Goal: Information Seeking & Learning: Learn about a topic

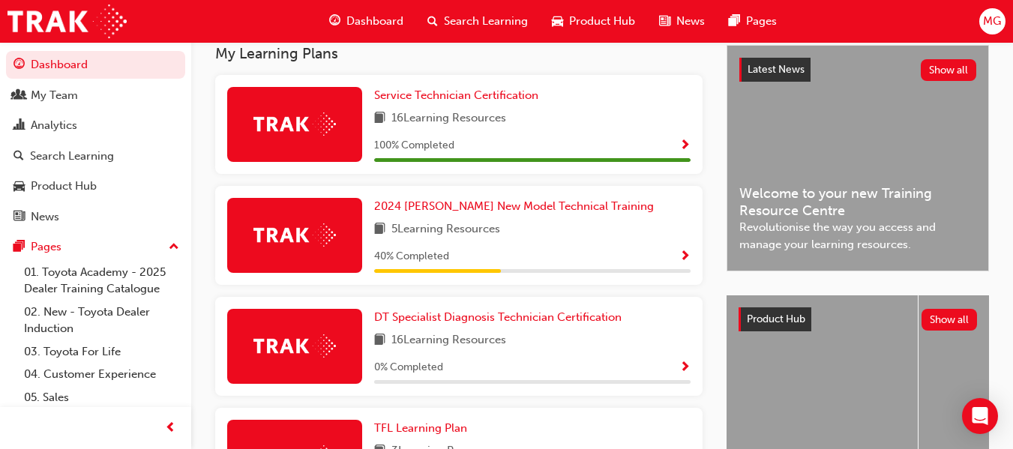
scroll to position [337, 0]
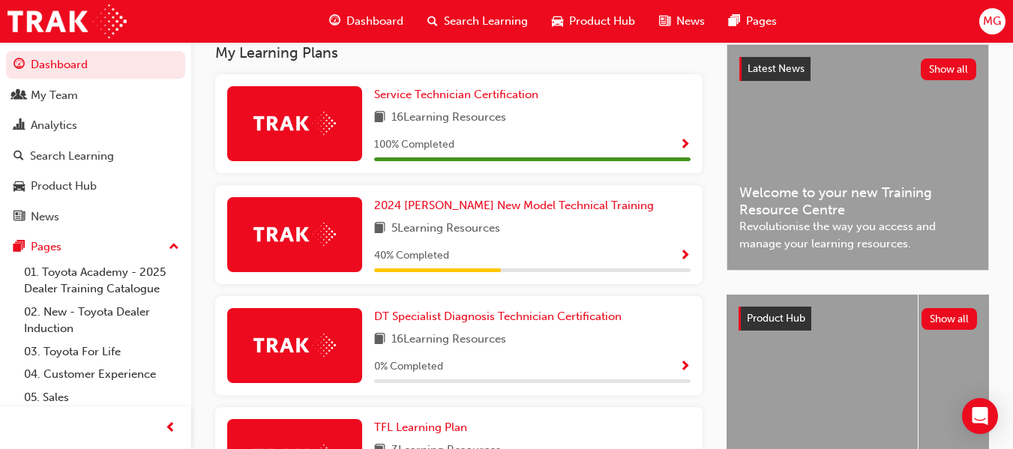
click at [684, 258] on span "Show Progress" at bounding box center [684, 256] width 11 height 13
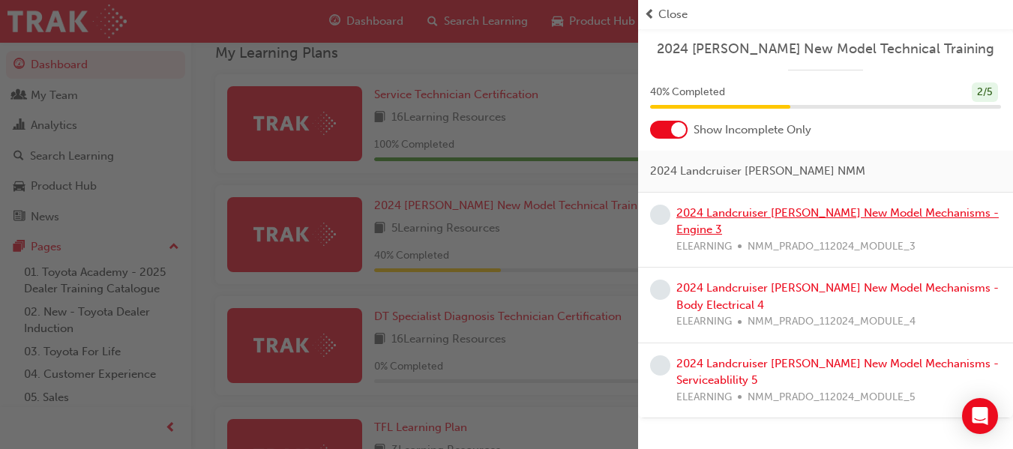
click at [898, 211] on link "2024 Landcruiser [PERSON_NAME] New Model Mechanisms - Engine 3" at bounding box center [837, 221] width 322 height 31
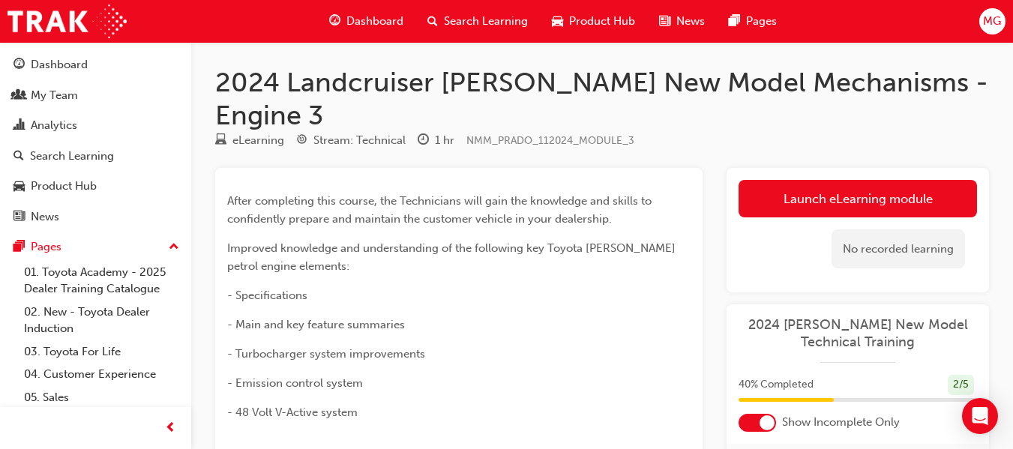
click at [901, 217] on div "No recorded learning" at bounding box center [858, 249] width 238 height 64
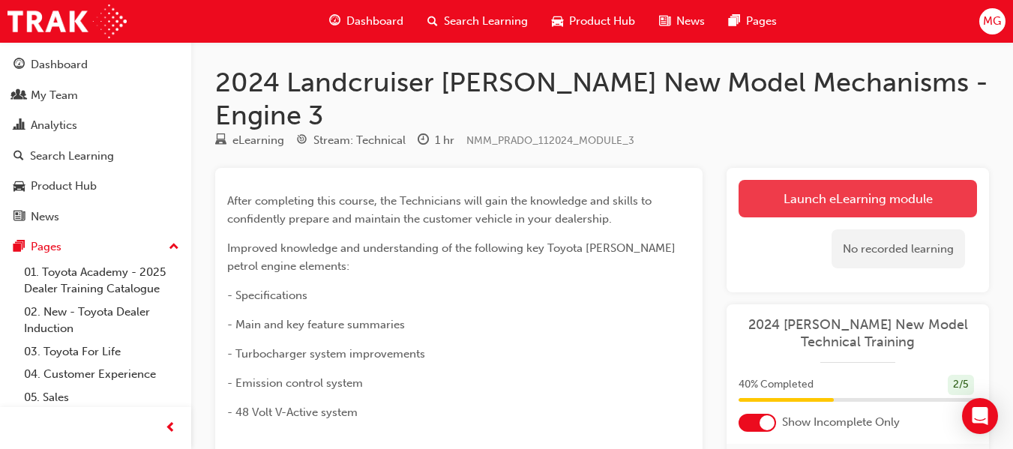
click at [908, 180] on link "Launch eLearning module" at bounding box center [858, 198] width 238 height 37
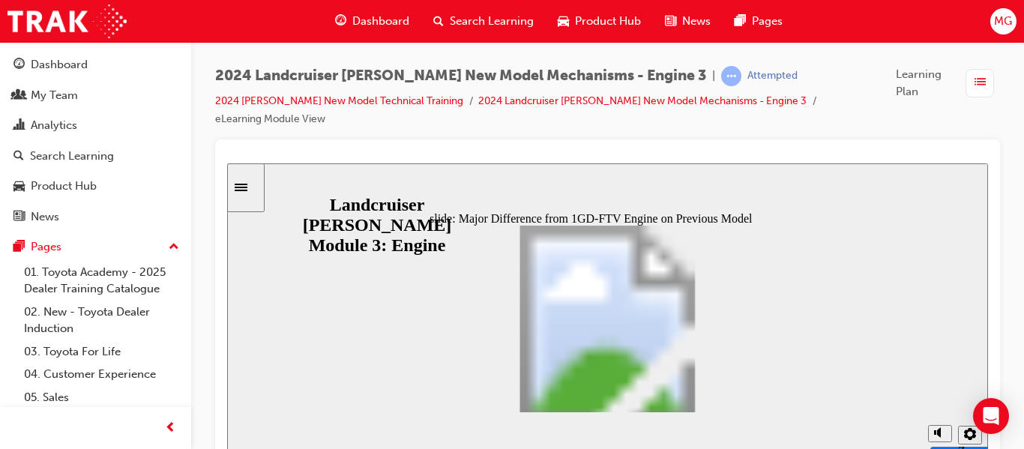
scroll to position [80, 0]
drag, startPoint x: 716, startPoint y: 313, endPoint x: 720, endPoint y: 397, distance: 84.1
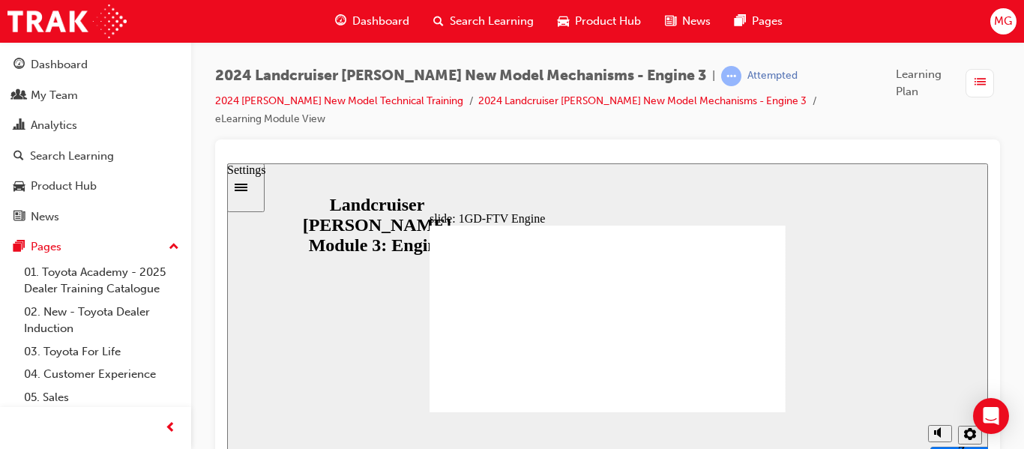
click at [967, 436] on icon "Settings" at bounding box center [970, 434] width 12 height 12
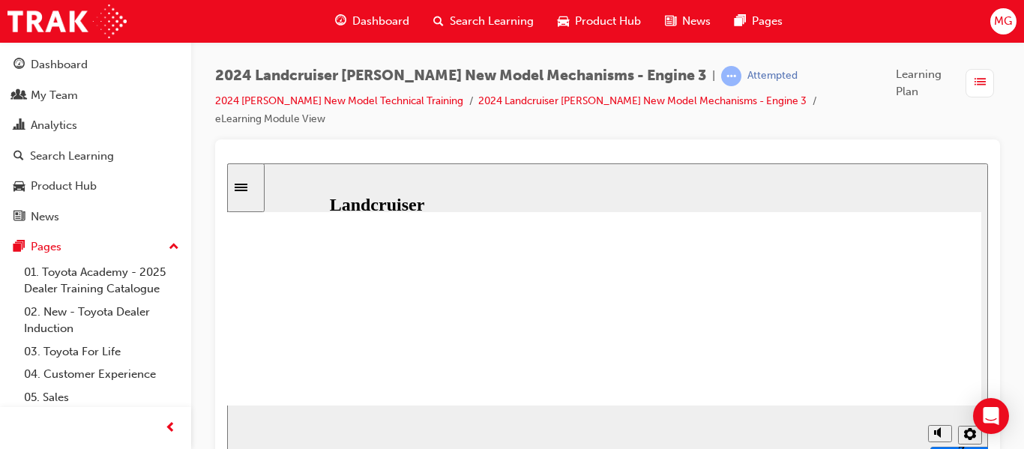
scroll to position [106, 0]
click at [964, 435] on icon "Settings" at bounding box center [970, 434] width 12 height 12
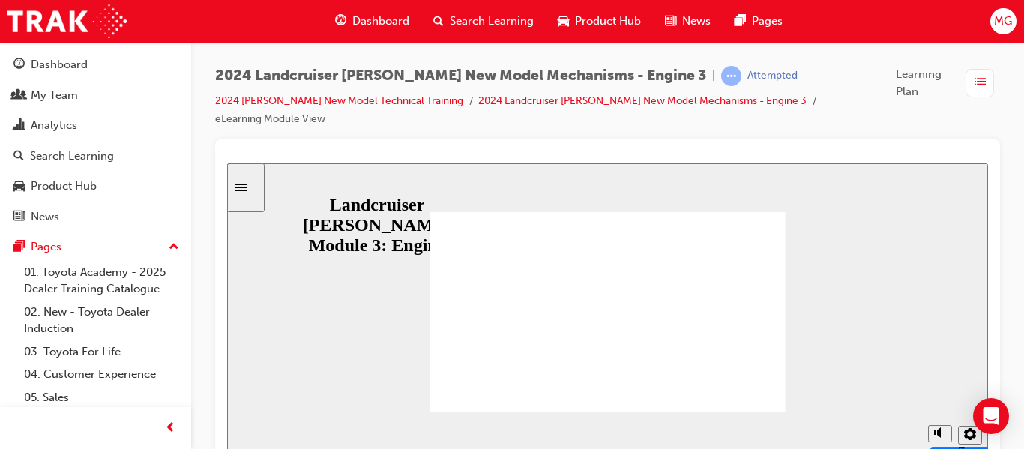
scroll to position [0, 0]
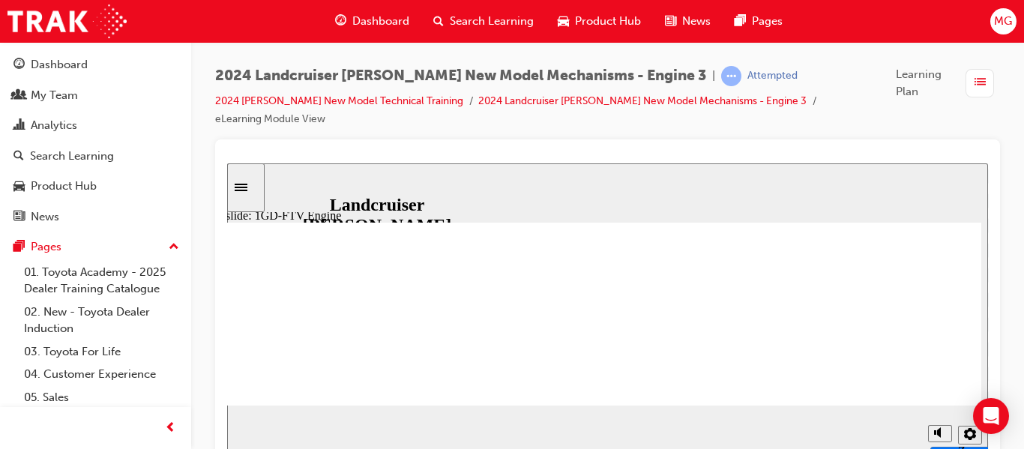
scroll to position [0, 1]
drag, startPoint x: 657, startPoint y: 346, endPoint x: 649, endPoint y: 256, distance: 90.4
drag, startPoint x: 691, startPoint y: 313, endPoint x: 711, endPoint y: 196, distance: 119.5
click at [711, 196] on div "slide: 1GD-FTV Engine 1GD-FTV Engine Overall Oval 2 The 1GD-FTV TOYOTA Direct i…" at bounding box center [607, 312] width 761 height 298
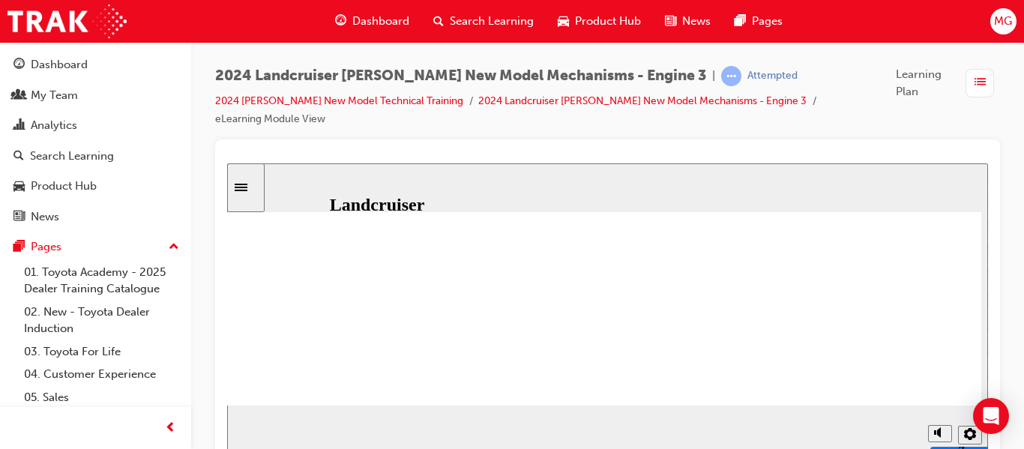
drag, startPoint x: 984, startPoint y: 233, endPoint x: 988, endPoint y: 268, distance: 35.5
click at [988, 268] on html "​1GD-FTV​ slide: 1GD-FTV Engine 1GD-FTV Engine Overall Oval 2 The 1GD-FTV TOYOT…" at bounding box center [607, 312] width 761 height 298
drag, startPoint x: 937, startPoint y: 297, endPoint x: 751, endPoint y: 289, distance: 186.1
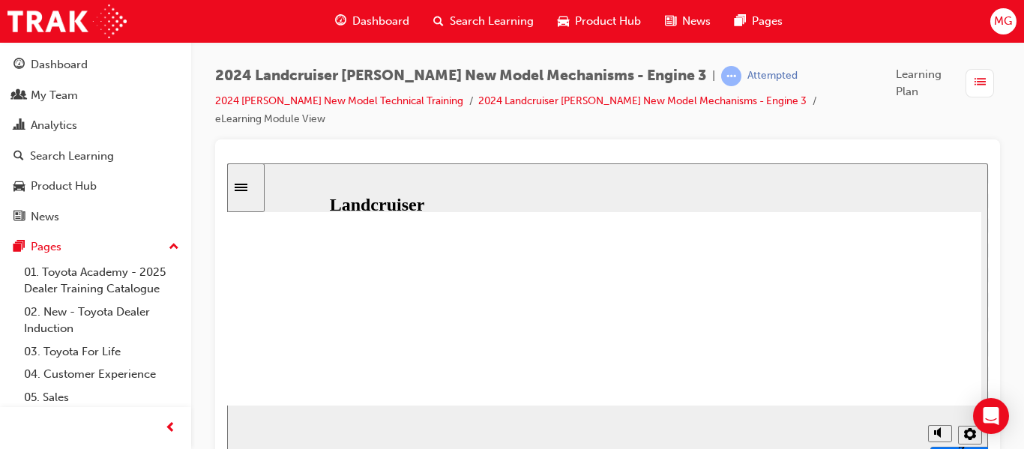
drag, startPoint x: 580, startPoint y: 408, endPoint x: 602, endPoint y: 403, distance: 22.9
click at [602, 403] on div "slide: 1GD-FTV Engine 1GD-FTV Engine Overall Oval 2 The 1GD-FTV TOYOTA Direct i…" at bounding box center [607, 312] width 761 height 298
drag, startPoint x: 812, startPoint y: 332, endPoint x: 819, endPoint y: 266, distance: 66.3
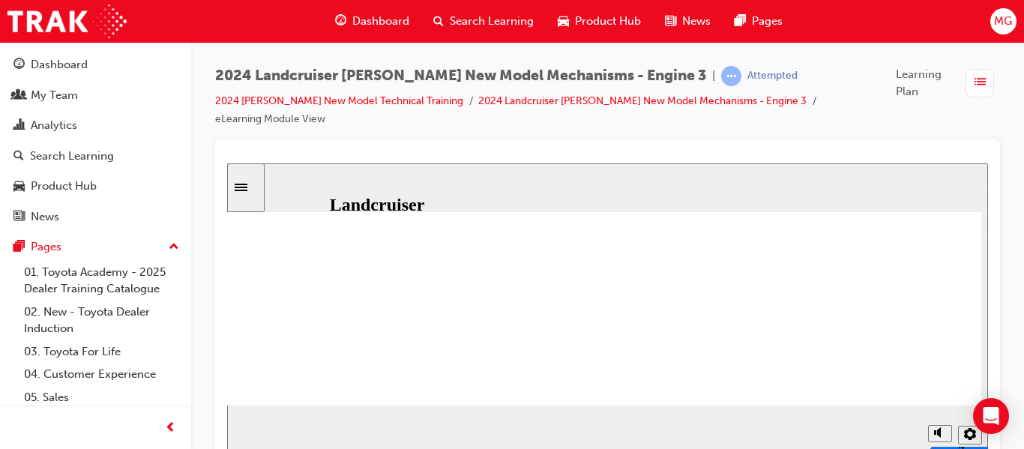
scroll to position [116, 43]
drag, startPoint x: 985, startPoint y: 231, endPoint x: 991, endPoint y: 301, distance: 70.8
click at [988, 301] on html "​1GD-FTV​ slide: 1GD-FTV Engine 1GD-FTV Engine Overall Oval 2 The 1GD-FTV TOYOT…" at bounding box center [607, 312] width 761 height 298
drag, startPoint x: 985, startPoint y: 259, endPoint x: 986, endPoint y: 285, distance: 25.5
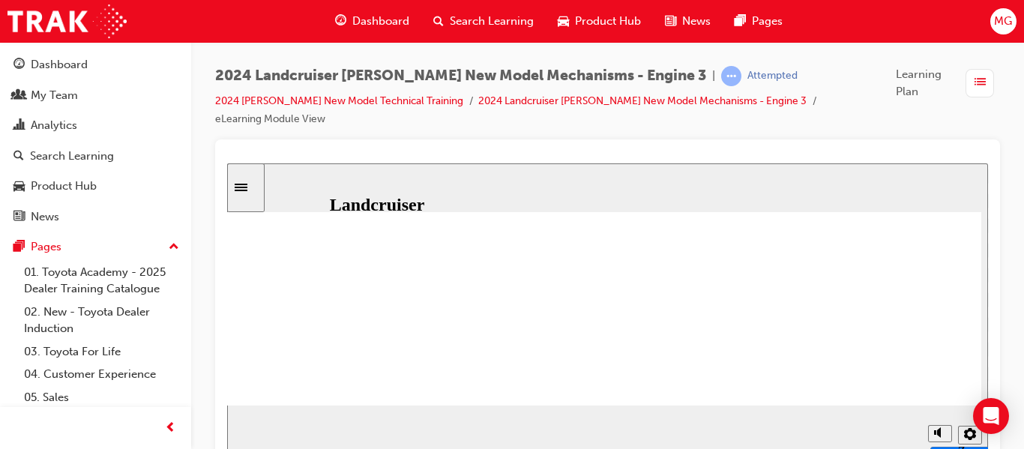
drag, startPoint x: 986, startPoint y: 285, endPoint x: 988, endPoint y: 311, distance: 26.3
click at [988, 311] on html "​1GD-FTV​ slide: 1GD-FTV Engine 1GD-FTV Engine Overall Oval 2 The 1GD-FTV TOYOT…" at bounding box center [607, 312] width 761 height 298
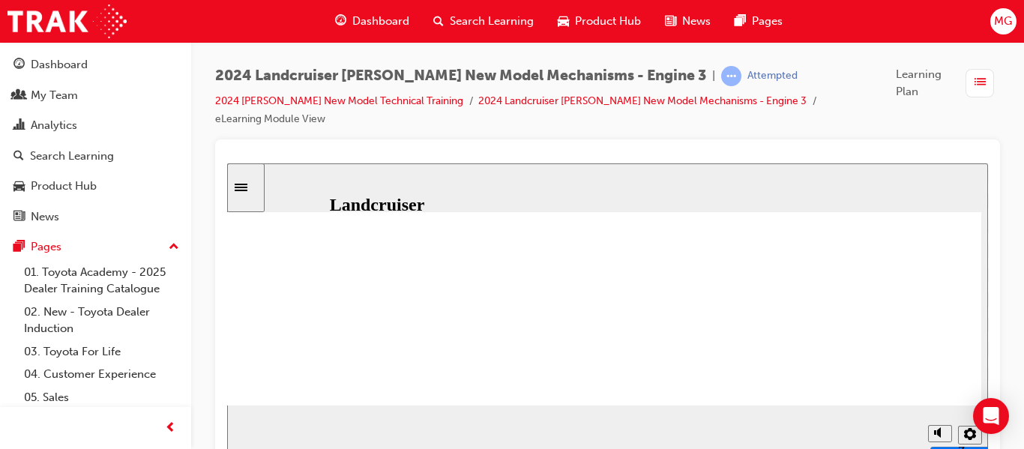
drag, startPoint x: 985, startPoint y: 298, endPoint x: 1215, endPoint y: 493, distance: 301.1
click at [988, 348] on html "​1GD-FTV​ slide: 1GD-FTV Engine 1GD-FTV Engine Overall Oval 2 The 1GD-FTV TOYOT…" at bounding box center [607, 312] width 761 height 298
drag, startPoint x: 597, startPoint y: 409, endPoint x: 888, endPoint y: 424, distance: 291.3
click at [888, 424] on div "slide: 1GD-FTV Engine 1GD-FTV Engine Overall Oval 2 The 1GD-FTV TOYOTA Direct i…" at bounding box center [607, 312] width 761 height 298
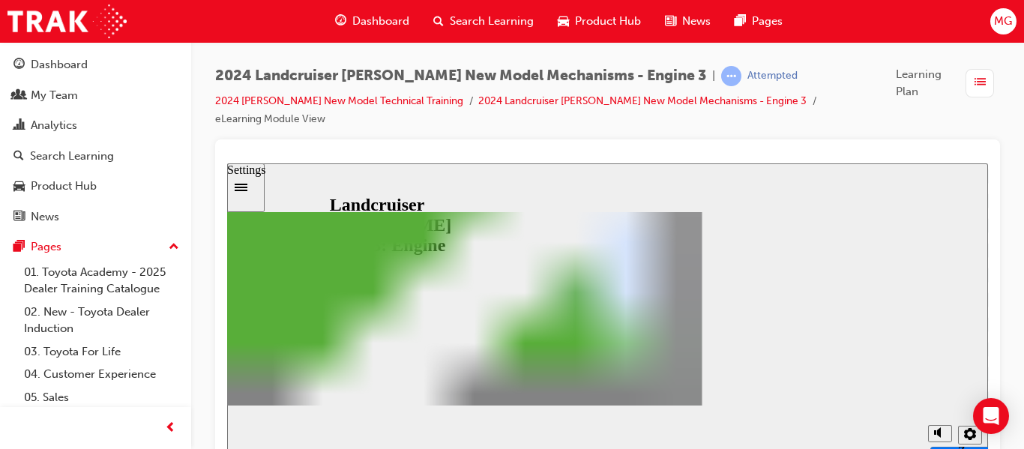
click at [964, 437] on icon "Settings" at bounding box center [970, 434] width 12 height 12
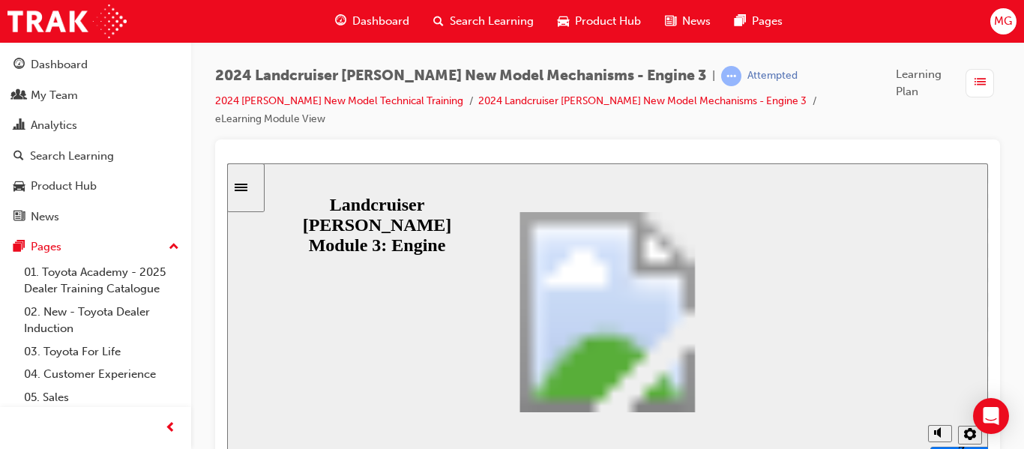
scroll to position [0, 0]
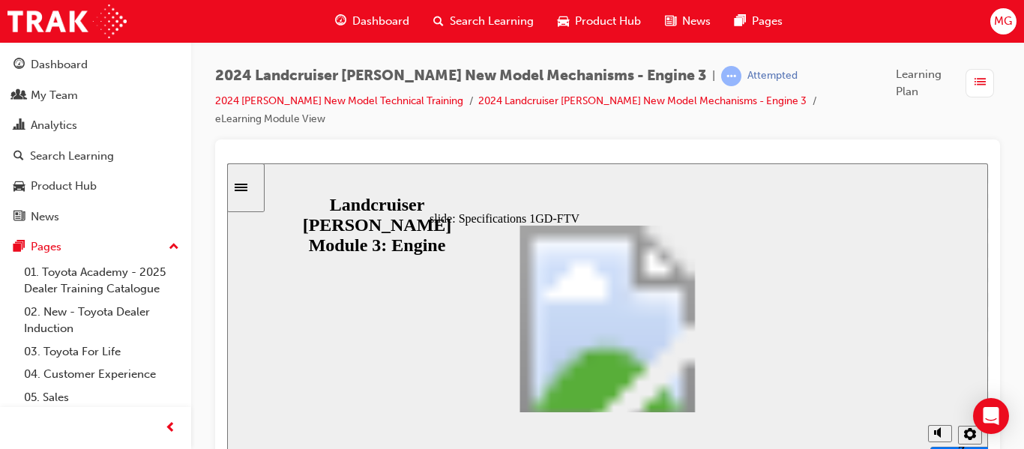
click at [310, 307] on div "slide: Specifications 1GD-FTV Specifications 1GD-FTV Use the scrollbar to view …" at bounding box center [607, 312] width 761 height 298
drag, startPoint x: 717, startPoint y: 307, endPoint x: 715, endPoint y: 397, distance: 90.0
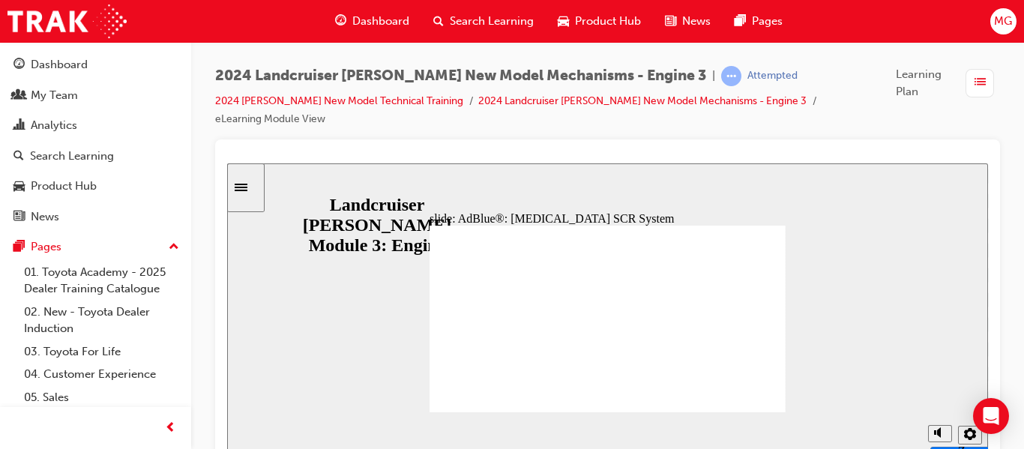
drag, startPoint x: 708, startPoint y: 286, endPoint x: 711, endPoint y: 367, distance: 81.0
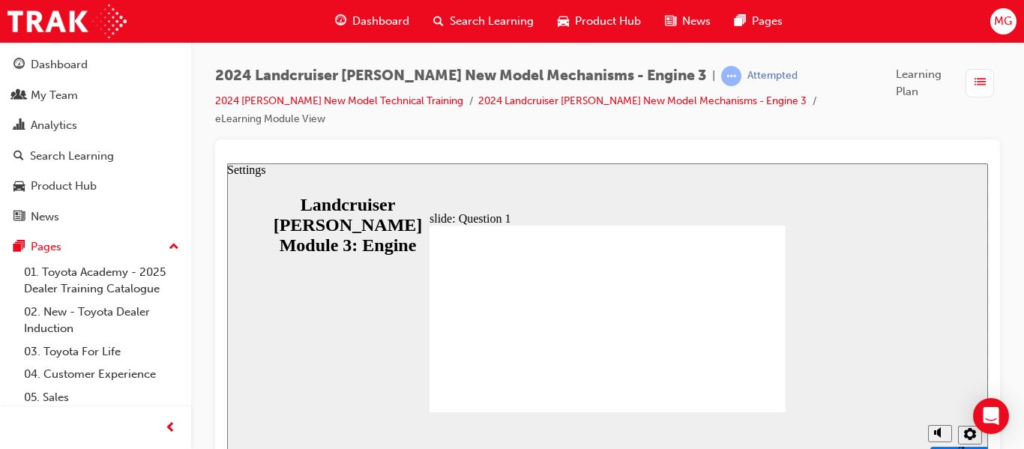
click at [965, 433] on icon "Settings" at bounding box center [970, 434] width 12 height 12
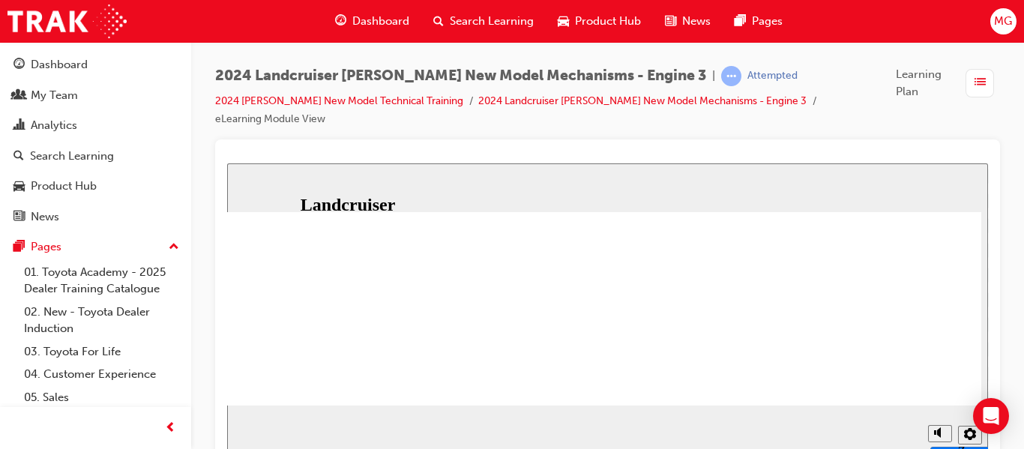
scroll to position [204, 0]
drag, startPoint x: 985, startPoint y: 235, endPoint x: 986, endPoint y: 283, distance: 48.8
drag, startPoint x: 574, startPoint y: 410, endPoint x: 589, endPoint y: 389, distance: 25.8
click at [589, 389] on div "slide: Question 1 Knowledge Check – Question 1 The [MEDICAL_DATA] SCR - AdBlue …" at bounding box center [607, 312] width 761 height 298
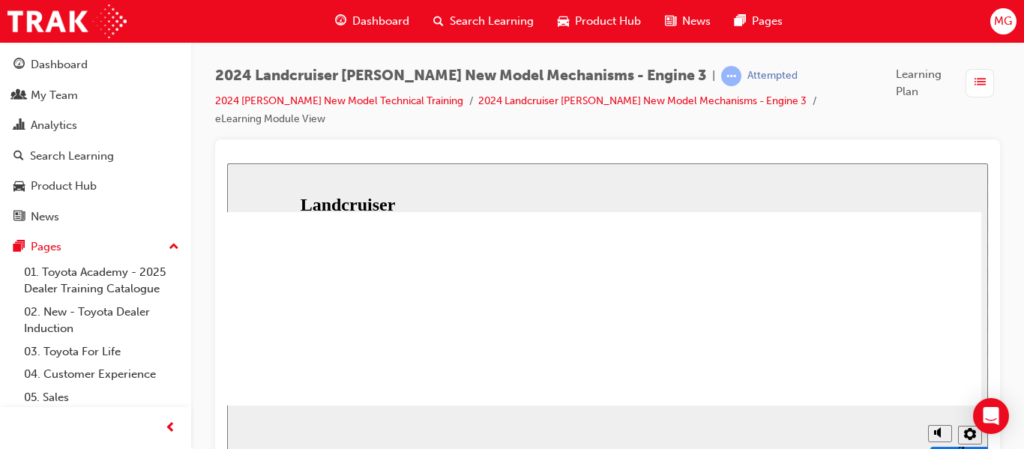
scroll to position [370, 28]
drag, startPoint x: 985, startPoint y: 277, endPoint x: 985, endPoint y: 316, distance: 39.8
drag, startPoint x: 984, startPoint y: 322, endPoint x: 985, endPoint y: 363, distance: 41.3
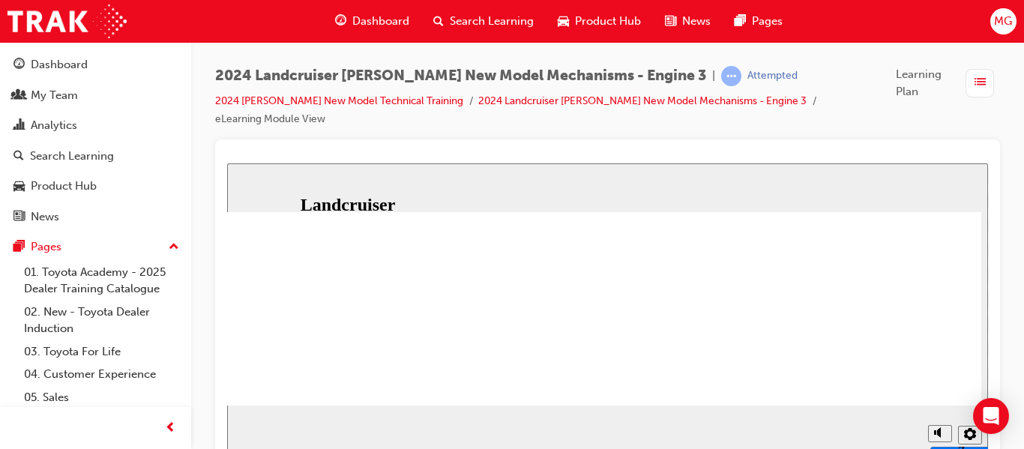
drag, startPoint x: 619, startPoint y: 409, endPoint x: 685, endPoint y: 440, distance: 72.8
click at [685, 440] on div "slide: Question 1 Knowledge Check – Question 1 The [MEDICAL_DATA] SCR - AdBlue …" at bounding box center [607, 312] width 761 height 298
drag, startPoint x: 987, startPoint y: 358, endPoint x: 987, endPoint y: 315, distance: 42.7
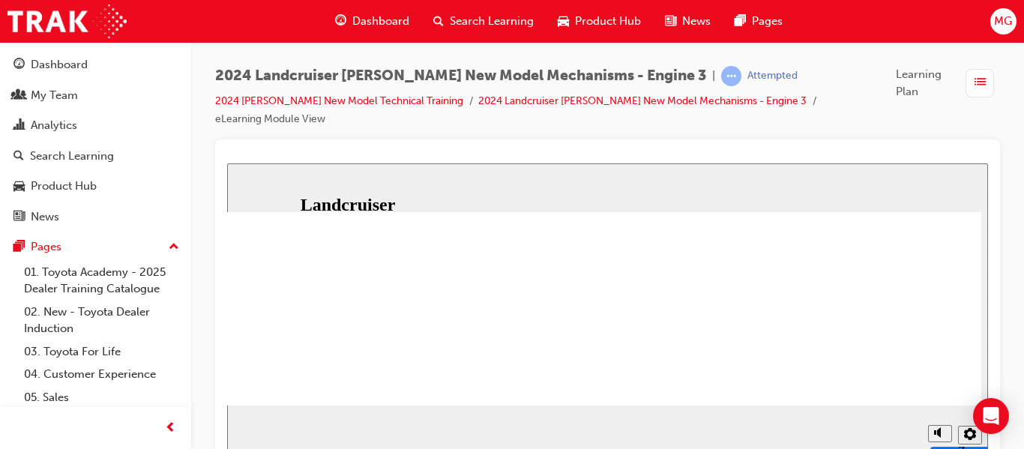
radio input "true"
drag, startPoint x: 984, startPoint y: 322, endPoint x: 986, endPoint y: 386, distance: 64.5
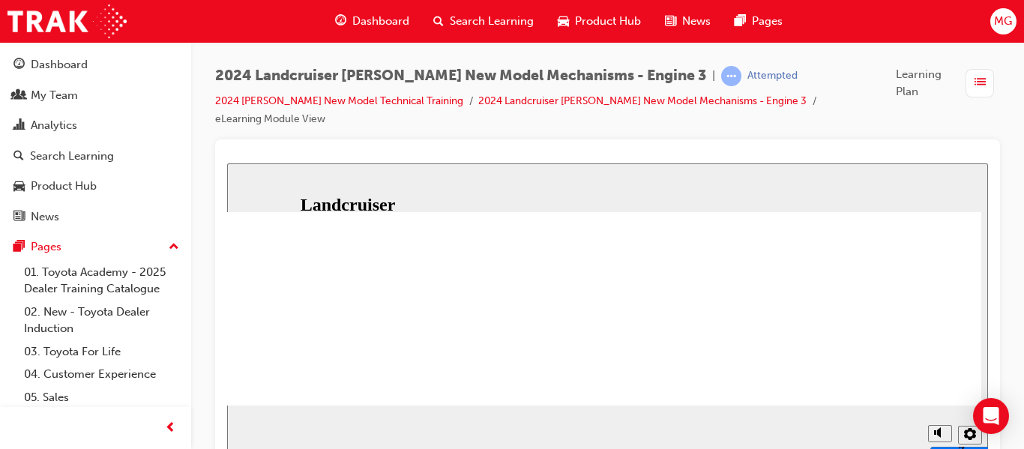
drag, startPoint x: 653, startPoint y: 411, endPoint x: 908, endPoint y: 428, distance: 255.5
click at [908, 428] on div "slide: Question 1 Knowledge Check – Question 1 The [MEDICAL_DATA] SCR - AdBlue …" at bounding box center [607, 312] width 761 height 298
drag, startPoint x: 913, startPoint y: 407, endPoint x: 733, endPoint y: 356, distance: 187.1
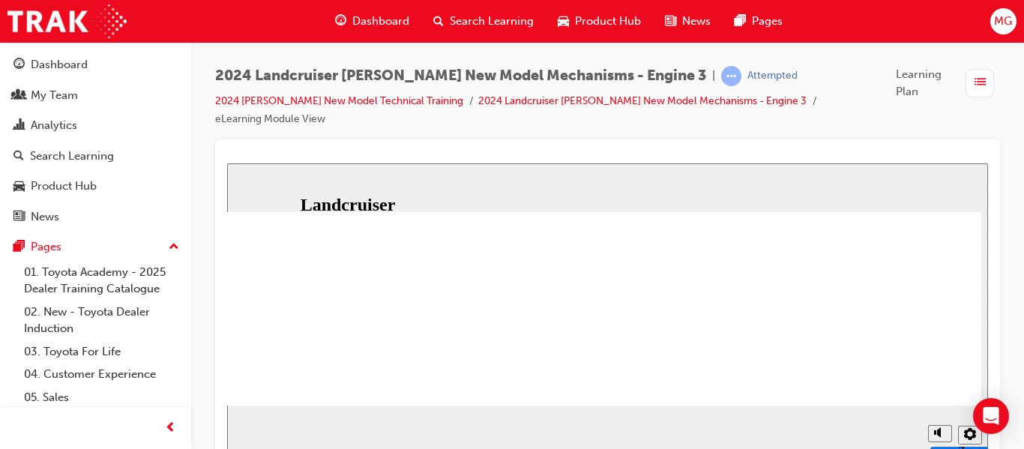
click at [733, 356] on div "slide: Question 1 Rectangle 2 Oval 2 cross icon 1 Freeform 1 Freeform 2 Nice tr…" at bounding box center [607, 312] width 761 height 298
drag, startPoint x: 983, startPoint y: 386, endPoint x: 982, endPoint y: 368, distance: 18.0
radio input "false"
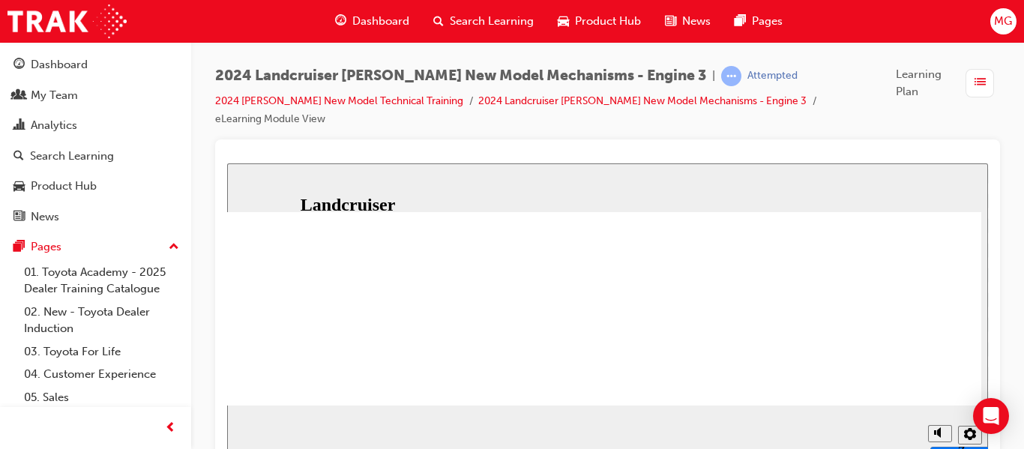
radio input "true"
drag, startPoint x: 632, startPoint y: 406, endPoint x: 549, endPoint y: 400, distance: 83.5
click at [549, 400] on div "slide: Question 1 Rectangle 2 Oval 2 cross icon 1 Freeform 1 Freeform 2 Nice tr…" at bounding box center [607, 312] width 761 height 298
drag, startPoint x: 567, startPoint y: 411, endPoint x: 819, endPoint y: 434, distance: 253.0
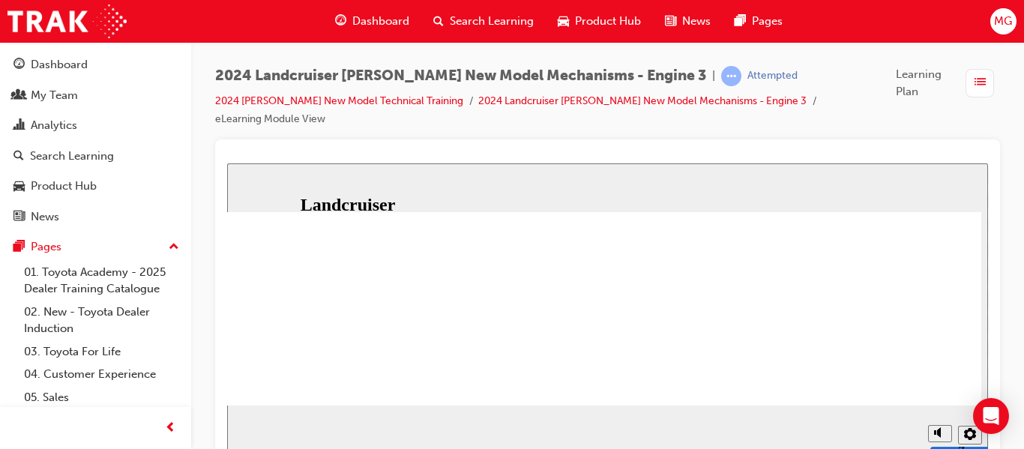
click at [819, 434] on div "slide: Question 1 Rectangle 2 Oval 2 cross icon 1 Freeform 1 Freeform 2 Nice tr…" at bounding box center [607, 312] width 761 height 298
click at [927, 439] on icon "Settings" at bounding box center [930, 434] width 12 height 12
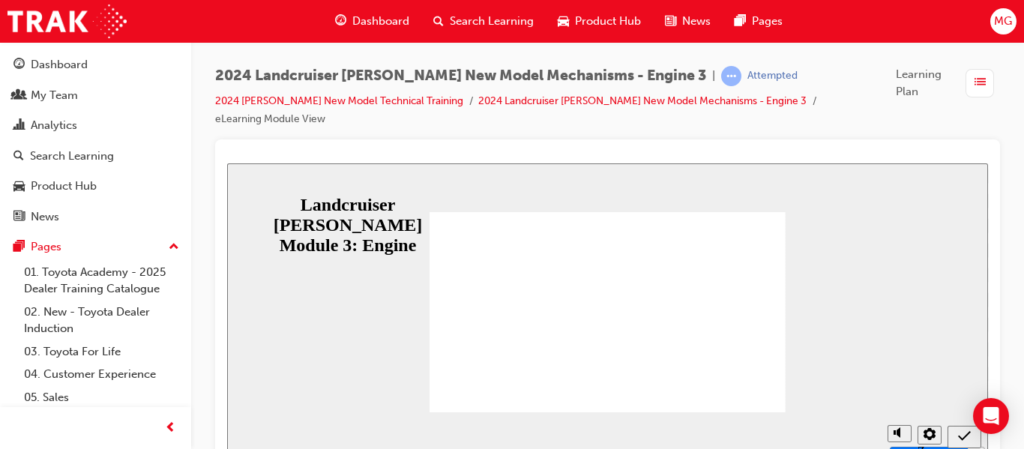
scroll to position [0, 0]
click at [832, 256] on div "slide: Question 2 Knowledge Check – Question 2 From the options below, select t…" at bounding box center [607, 312] width 761 height 298
radio input "true"
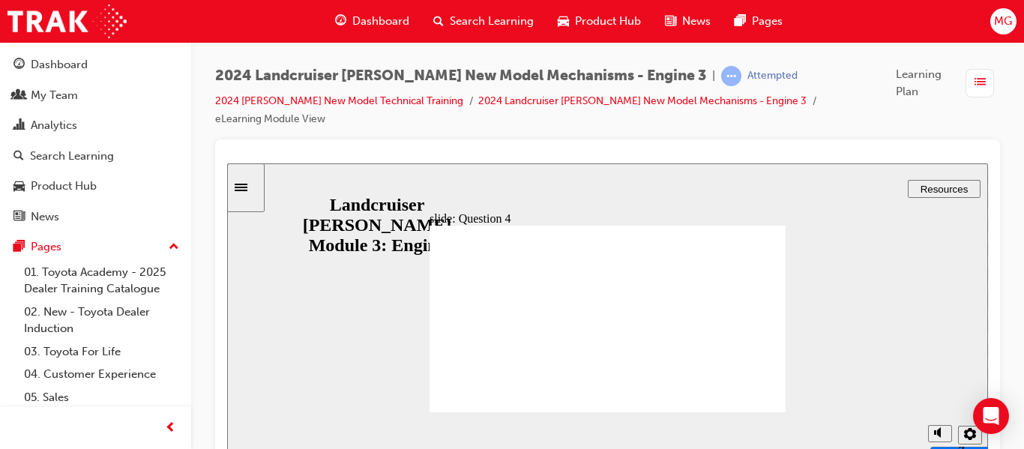
radio input "true"
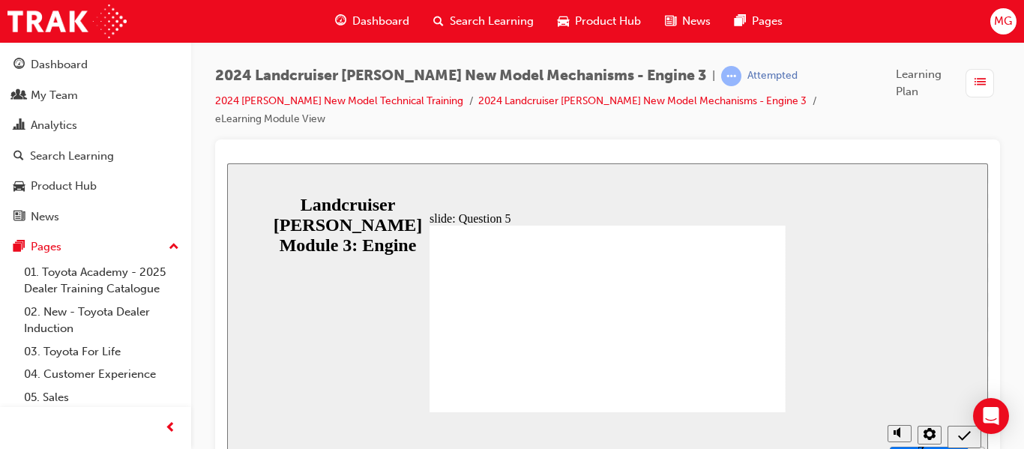
radio input "true"
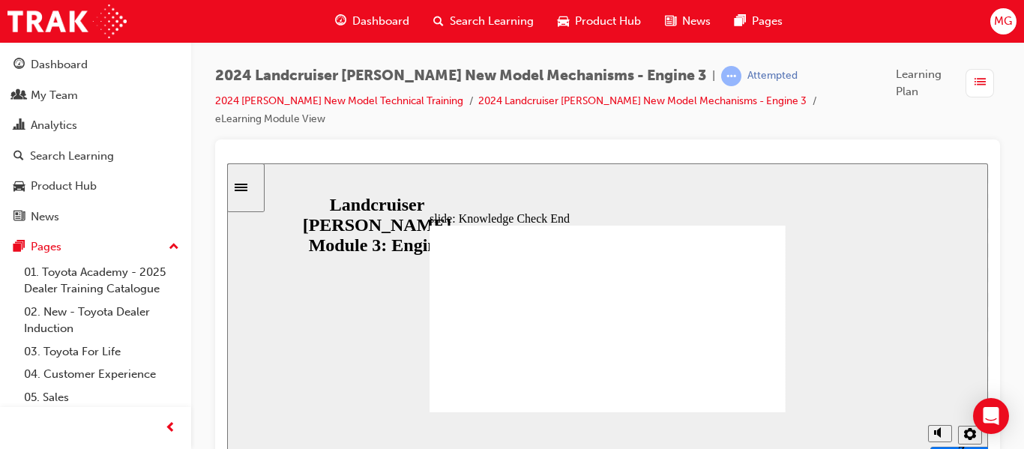
click at [247, 191] on icon "Sidebar Toggle" at bounding box center [241, 187] width 13 height 7
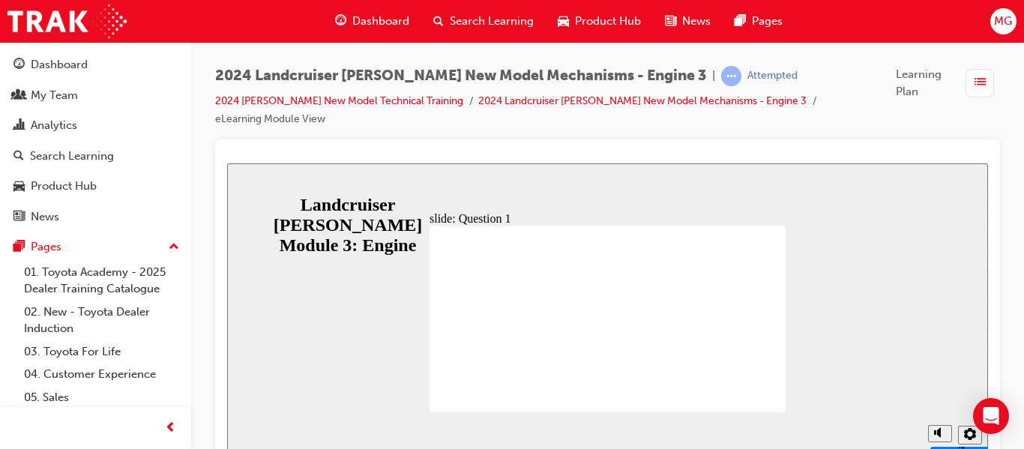
radio input "true"
radio input "false"
radio input "true"
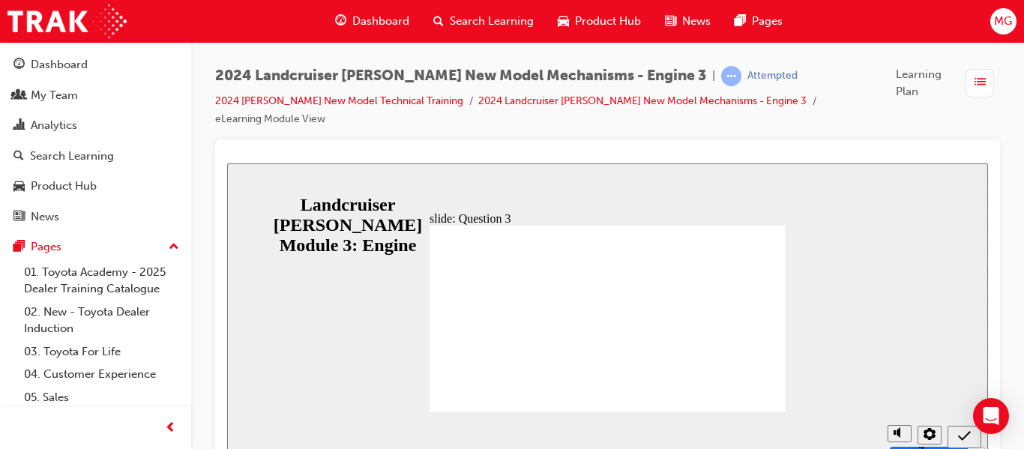
radio input "false"
radio input "true"
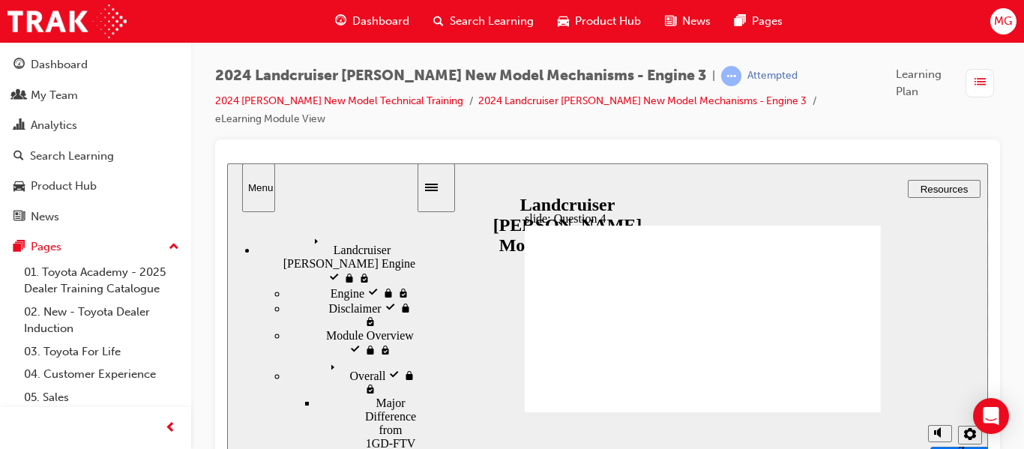
radio input "true"
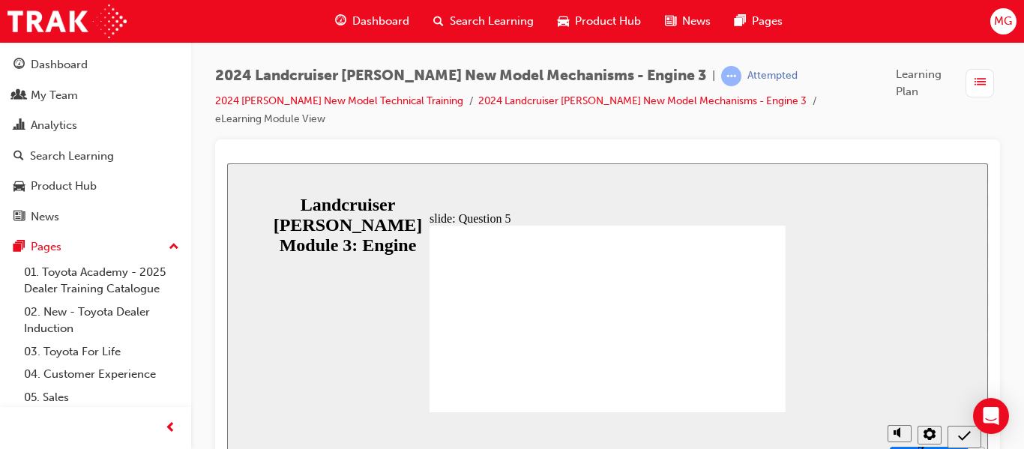
radio input "true"
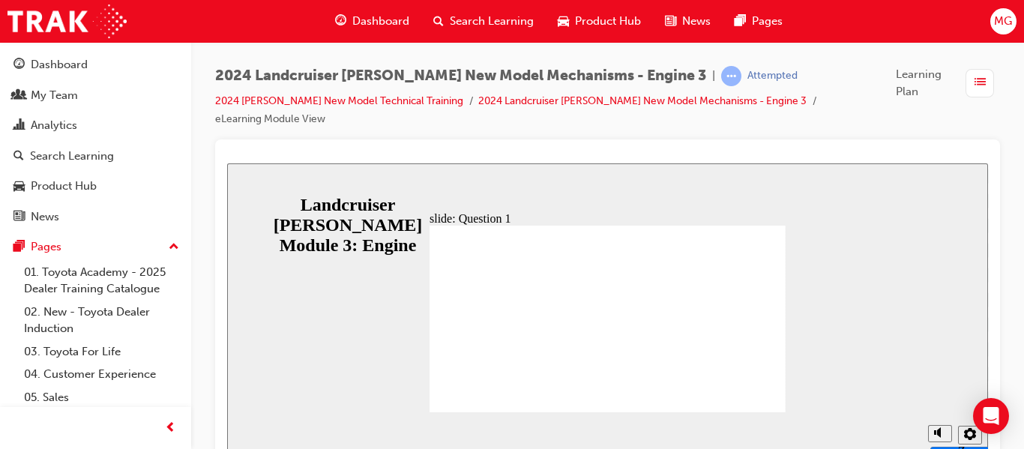
radio input "true"
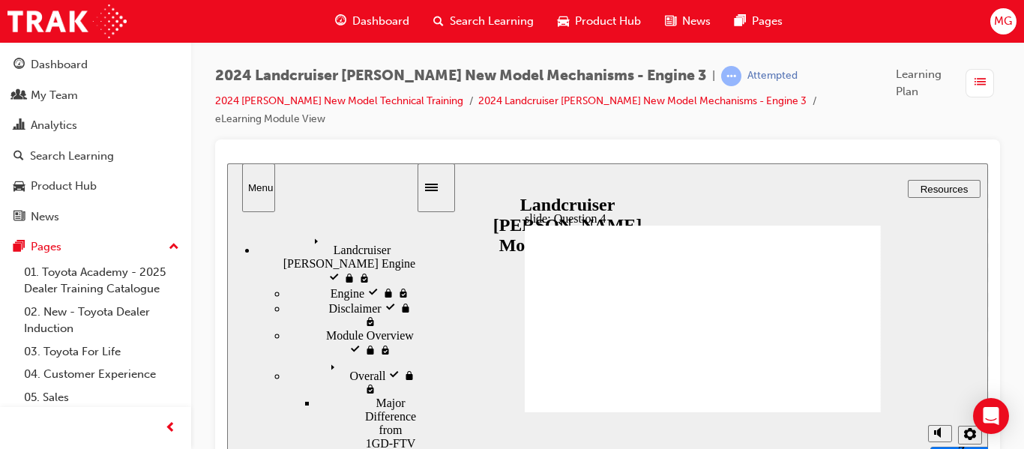
radio input "true"
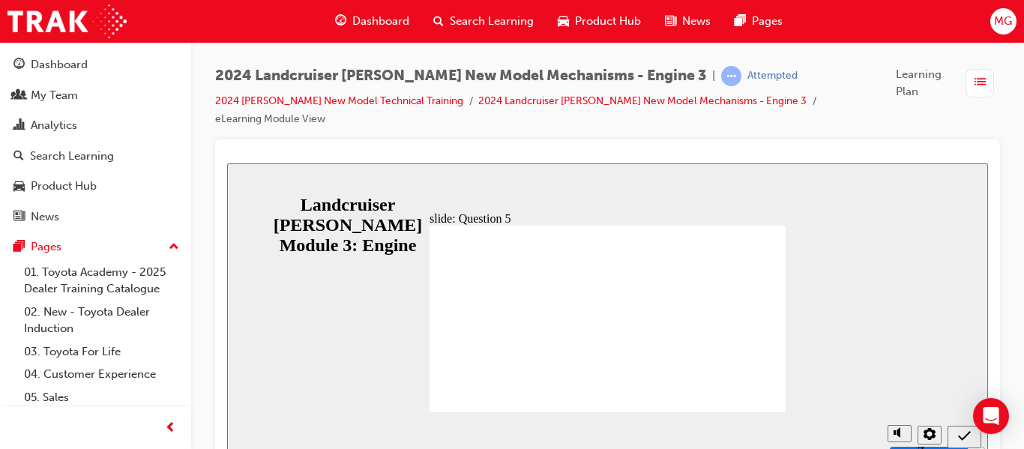
radio input "true"
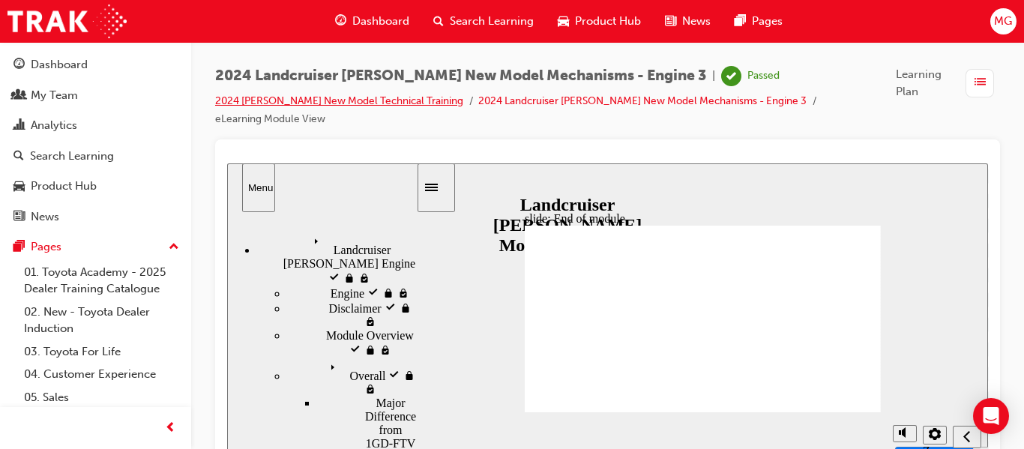
click at [370, 103] on link "2024 [PERSON_NAME] New Model Technical Training" at bounding box center [339, 100] width 248 height 13
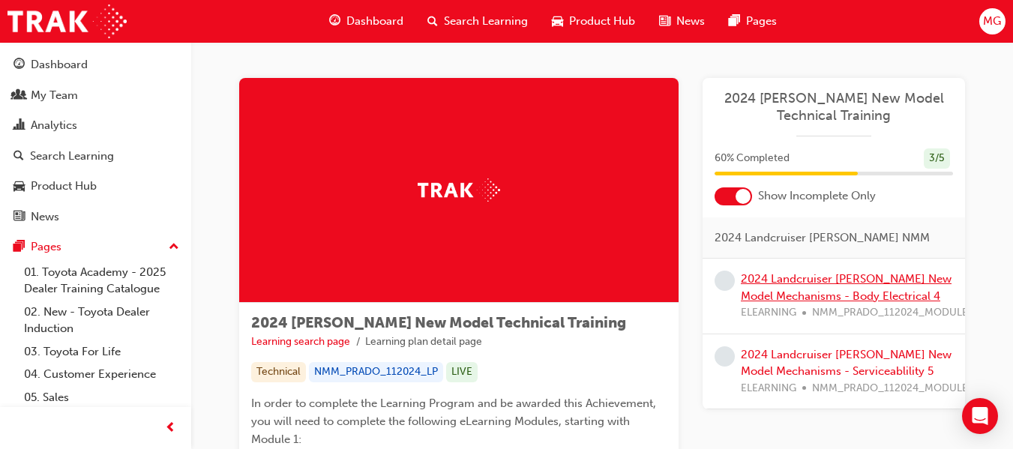
click at [853, 279] on link "2024 Landcruiser [PERSON_NAME] New Model Mechanisms - Body Electrical 4" at bounding box center [846, 287] width 211 height 31
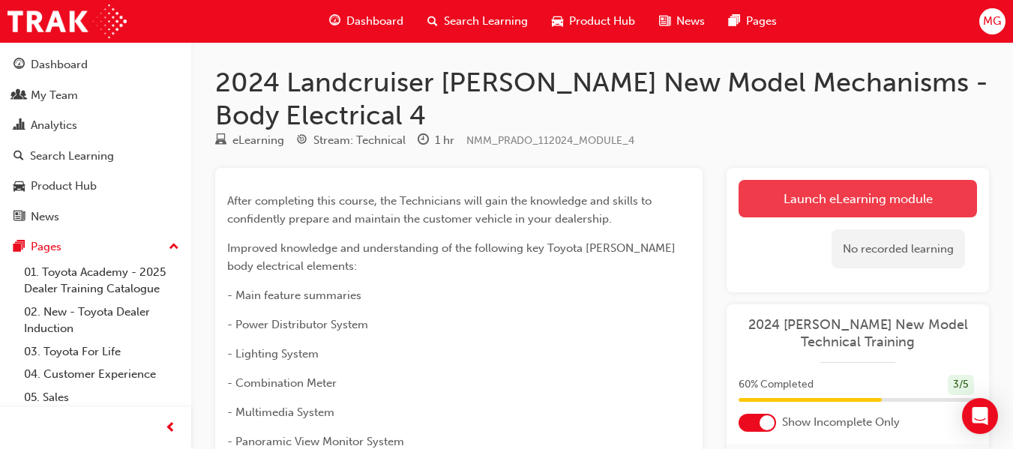
click at [830, 199] on link "Launch eLearning module" at bounding box center [858, 198] width 238 height 37
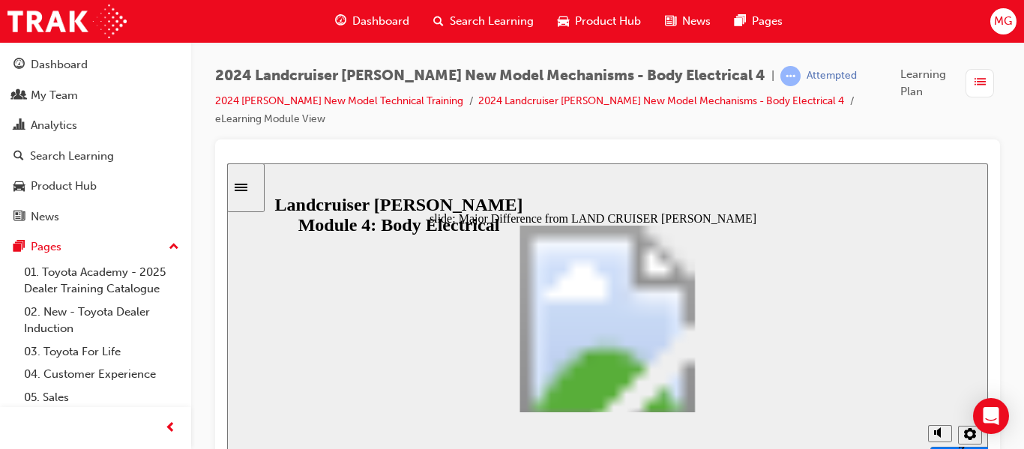
scroll to position [311, 0]
drag, startPoint x: 713, startPoint y: 284, endPoint x: 739, endPoint y: 426, distance: 144.1
click at [739, 426] on div "slide: Major Difference from LAND CRUISER [PERSON_NAME] Power Distributor Semic…" at bounding box center [607, 312] width 761 height 298
